Goal: Transaction & Acquisition: Download file/media

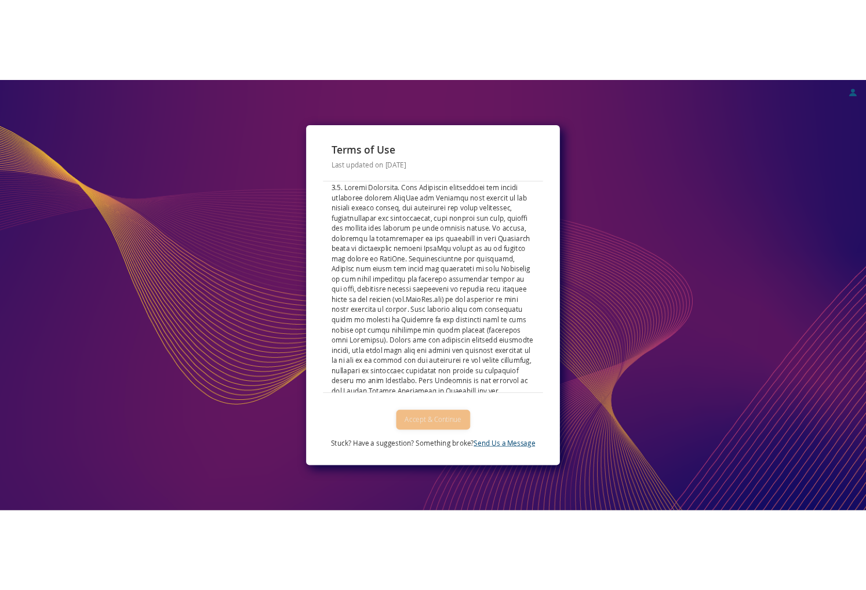
scroll to position [5121, 0]
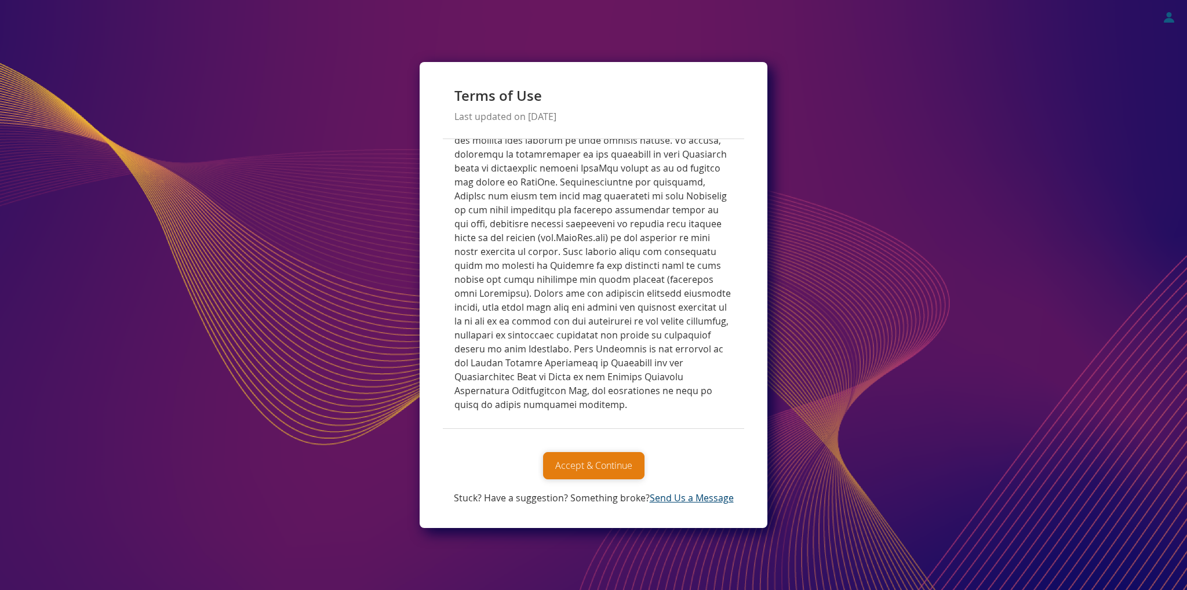
click at [582, 457] on button "Accept & Continue" at bounding box center [593, 465] width 101 height 27
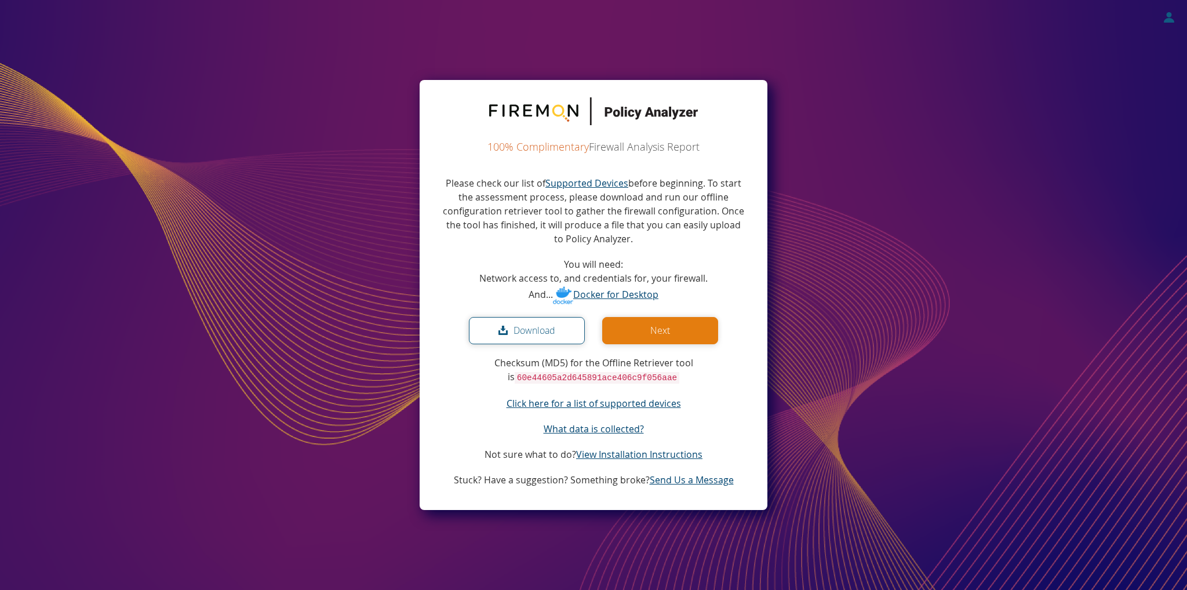
click at [520, 333] on button "Download" at bounding box center [527, 330] width 116 height 27
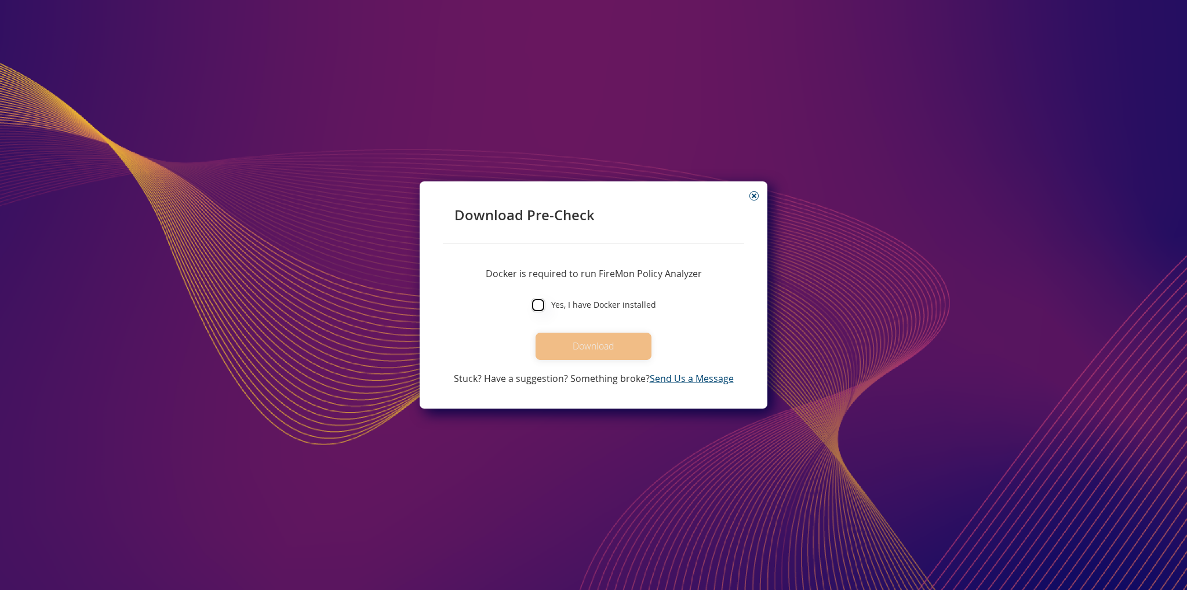
click at [535, 310] on input "Yes, I have Docker installed" at bounding box center [538, 305] width 14 height 14
click at [541, 308] on input "Yes, I have Docker installed" at bounding box center [538, 305] width 14 height 14
click at [541, 304] on input "Yes, I have Docker installed" at bounding box center [538, 305] width 14 height 14
checkbox input "true"
click at [582, 352] on button "Download" at bounding box center [593, 346] width 116 height 27
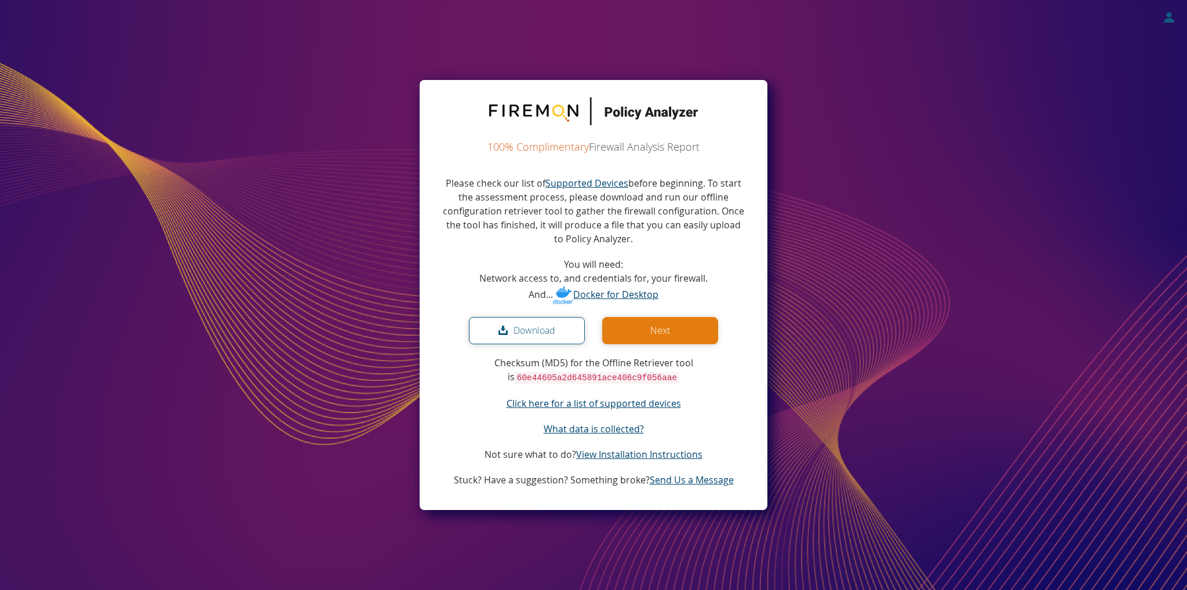
click at [639, 331] on button "Next" at bounding box center [660, 330] width 116 height 27
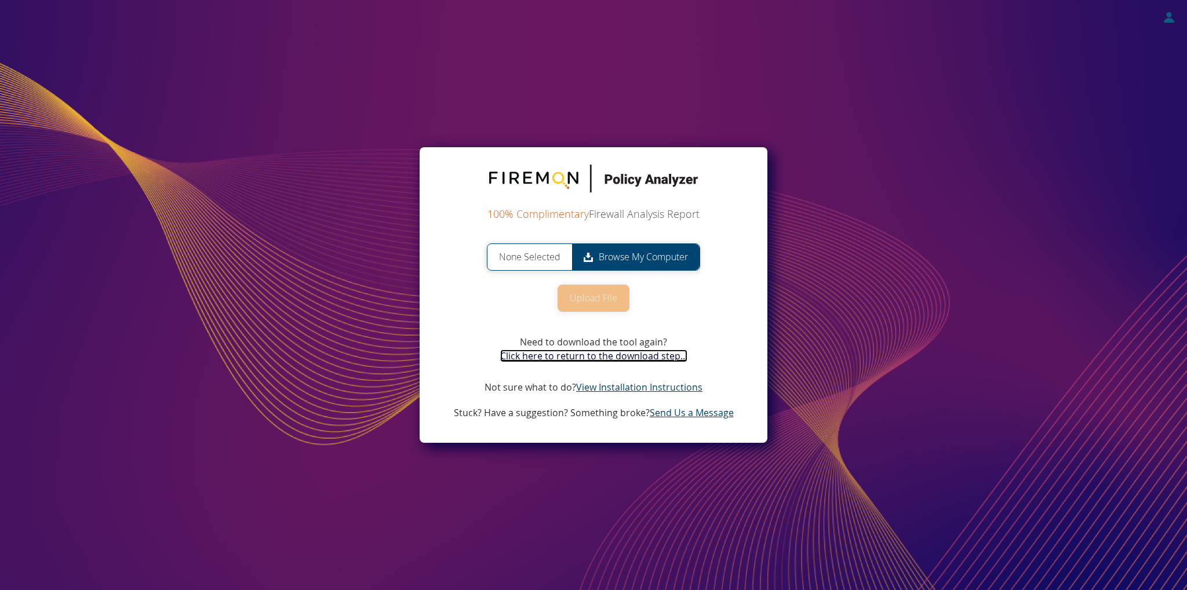
click at [571, 358] on link "Click here to return to the download step..." at bounding box center [593, 355] width 187 height 13
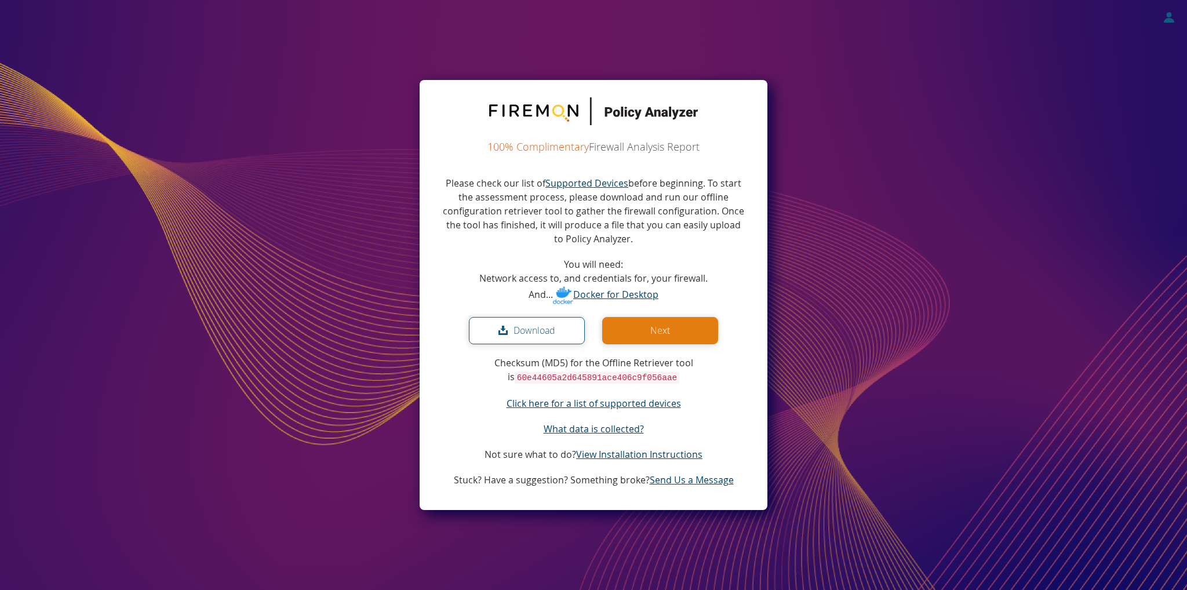
drag, startPoint x: 518, startPoint y: 326, endPoint x: 484, endPoint y: 386, distance: 68.5
click at [462, 409] on div "Please check our list of Supported Devices before beginning. To start the asses…" at bounding box center [593, 331] width 301 height 311
click at [458, 379] on p "Checksum (MD5) for the Offline Retriever tool is 60e44605a2d645891ace406c9f056a…" at bounding box center [593, 370] width 301 height 29
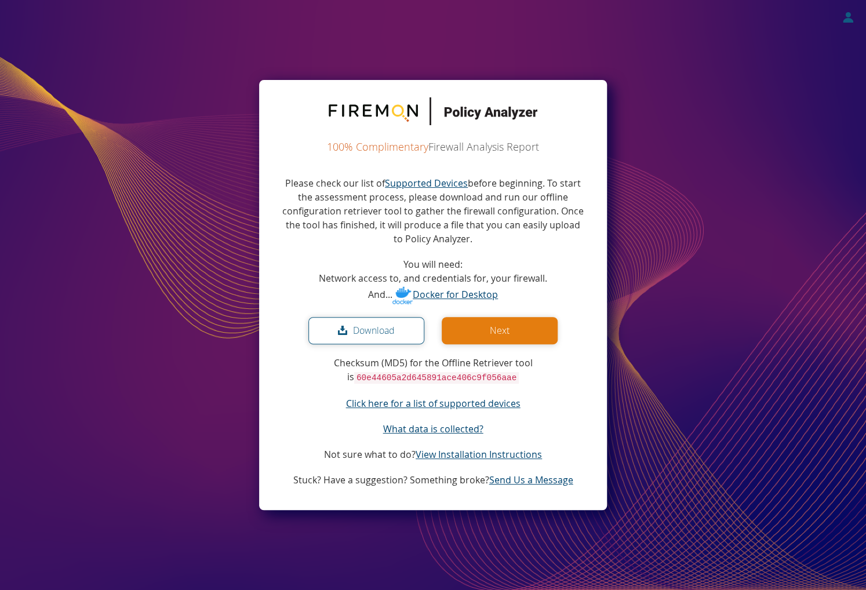
click at [373, 333] on button "Download" at bounding box center [366, 330] width 116 height 27
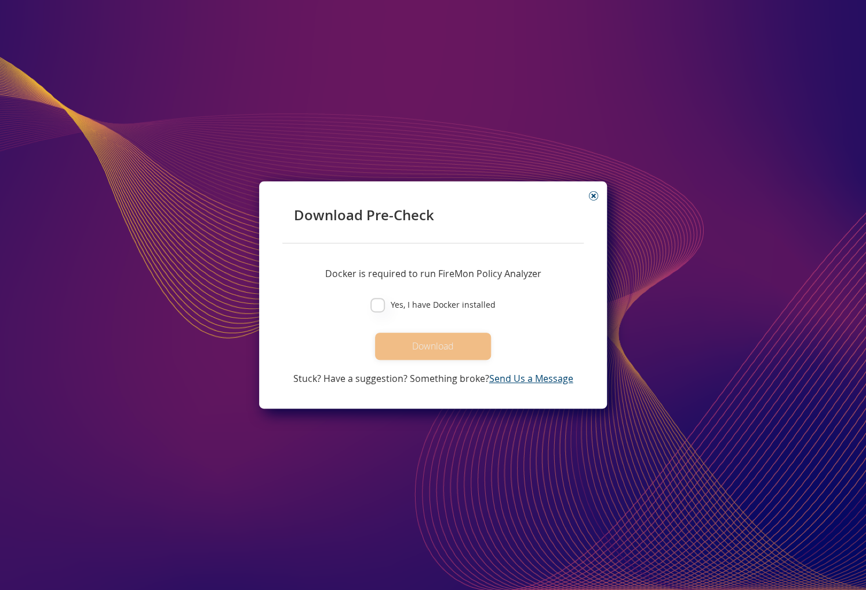
click at [387, 305] on label "Yes, I have Docker installed" at bounding box center [440, 304] width 111 height 13
click at [385, 305] on input "Yes, I have Docker installed" at bounding box center [377, 305] width 14 height 14
checkbox input "true"
